Goal: Check status

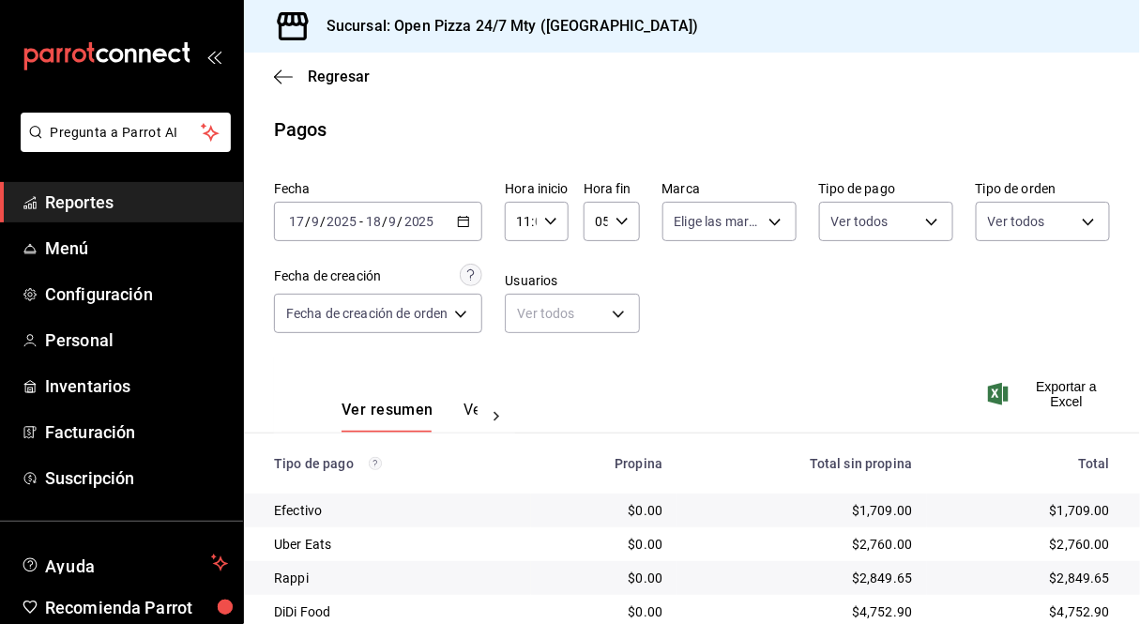
scroll to position [95, 0]
click at [457, 216] on div "[DATE] [DATE] - [DATE] [DATE]" at bounding box center [378, 221] width 208 height 39
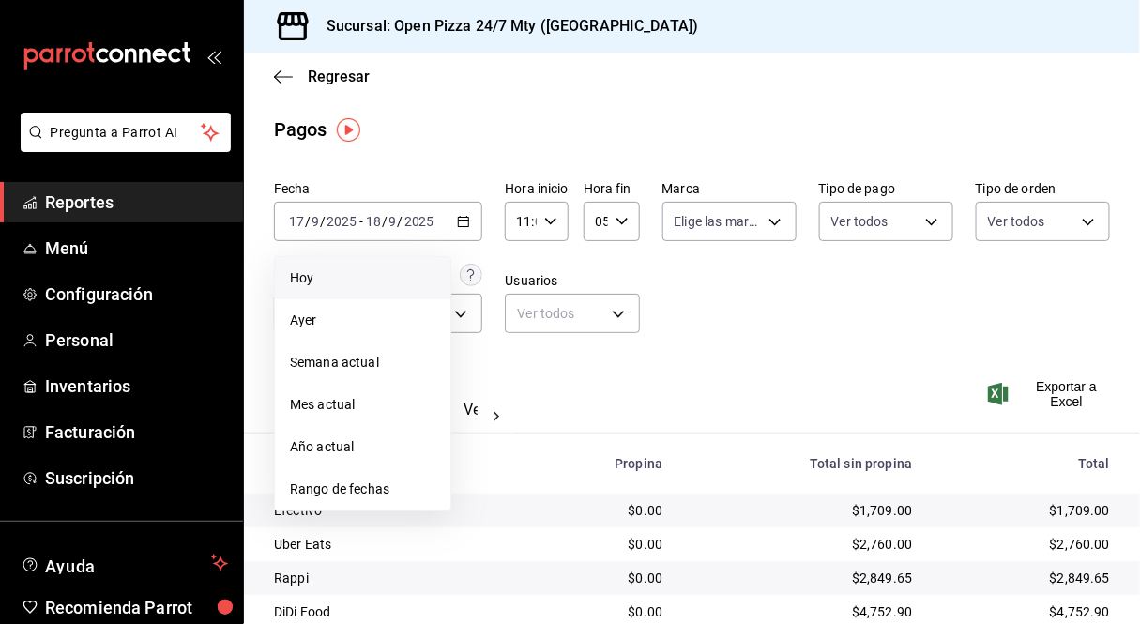
click at [381, 257] on li "Hoy" at bounding box center [363, 278] width 176 height 42
type input "00:00"
type input "23:59"
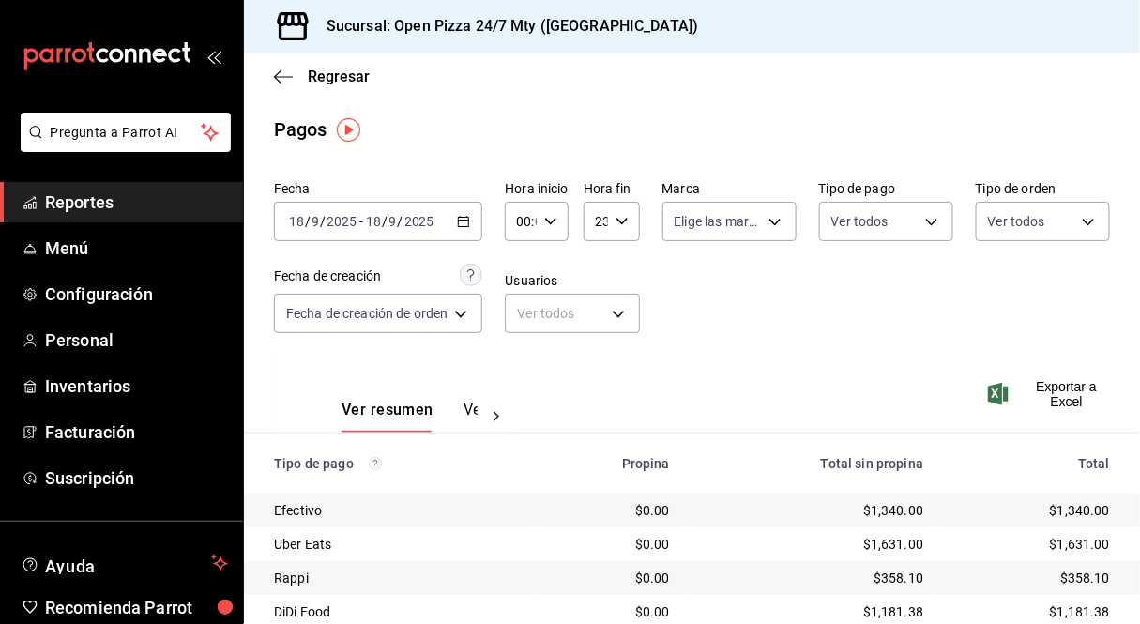
click at [730, 328] on div "Fecha [DATE] [DATE] - [DATE] [DATE] Hora inicio 00:00 Hora inicio Hora fin 23:5…" at bounding box center [692, 265] width 836 height 182
click at [547, 212] on div "00:00 Hora inicio" at bounding box center [536, 221] width 63 height 39
click at [525, 342] on span "11" at bounding box center [524, 349] width 2 height 15
type input "11:00"
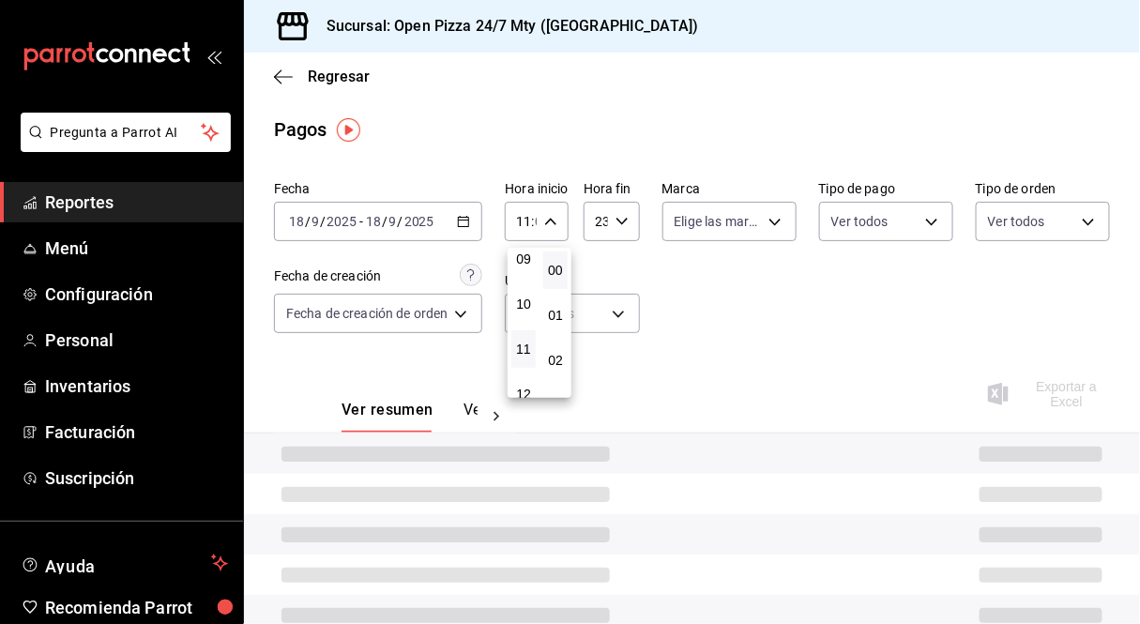
click at [789, 338] on div at bounding box center [570, 312] width 1140 height 624
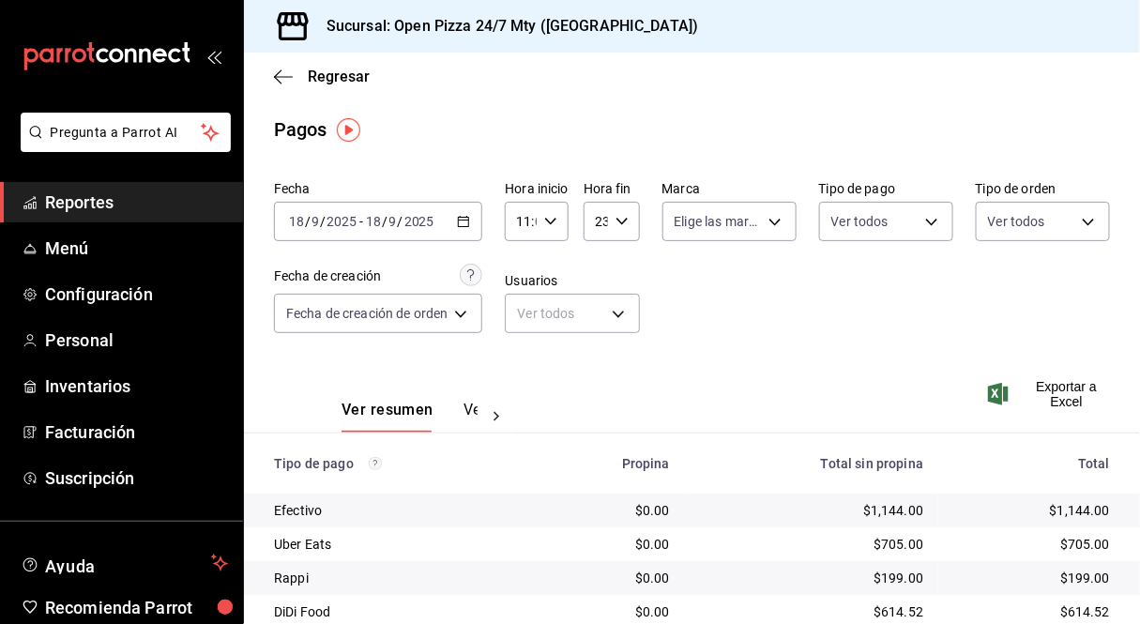
click at [789, 338] on div "00 01 02 03 04 05 06 07 08 09 10 11 12 13 14 15 16 17 18 19 20 21 22 23 00 01 0…" at bounding box center [570, 315] width 1140 height 619
